Goal: Task Accomplishment & Management: Use online tool/utility

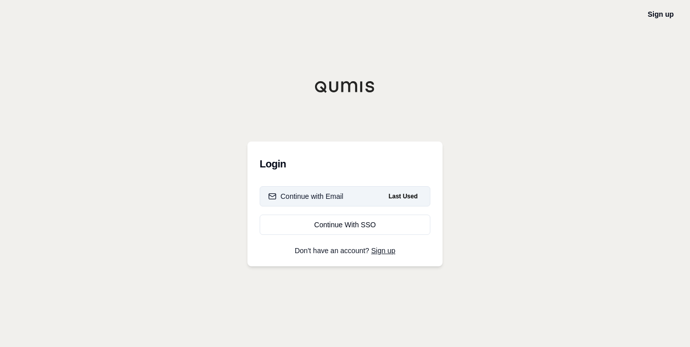
click at [325, 199] on div "Continue with Email" at bounding box center [305, 197] width 75 height 10
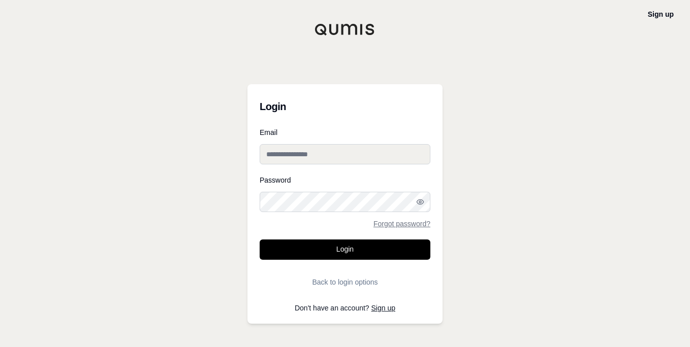
type input "**********"
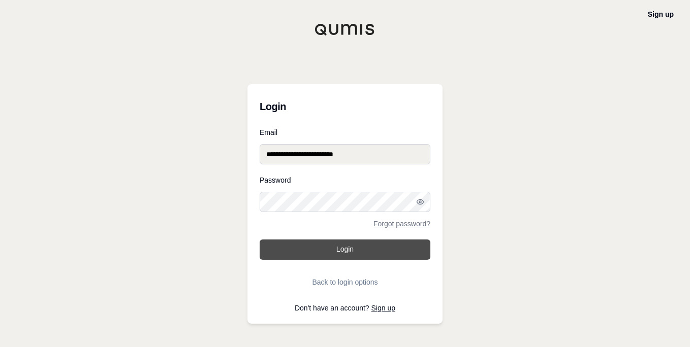
click at [343, 252] on button "Login" at bounding box center [345, 250] width 171 height 20
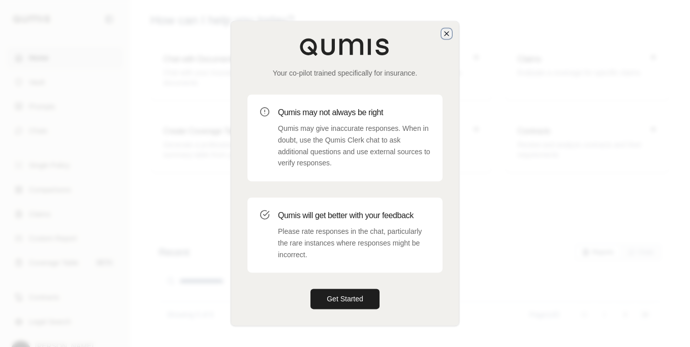
click at [443, 32] on icon "button" at bounding box center [447, 33] width 8 height 8
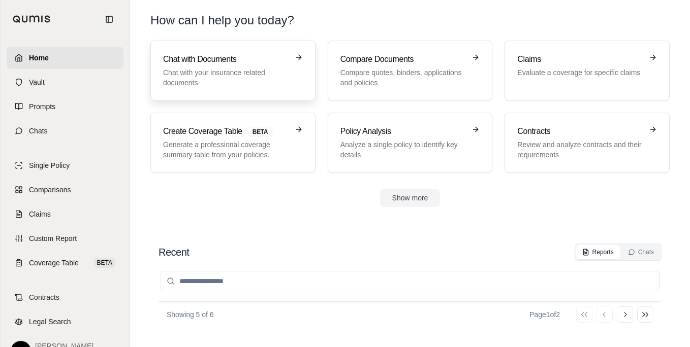
click at [212, 66] on div "Chat with Documents Chat with your insurance related documents" at bounding box center [225, 70] width 125 height 35
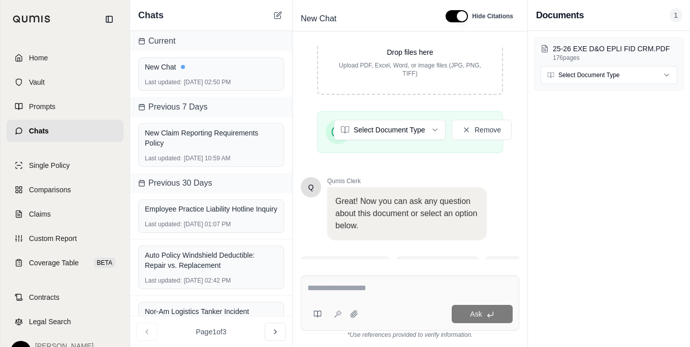
scroll to position [263, 0]
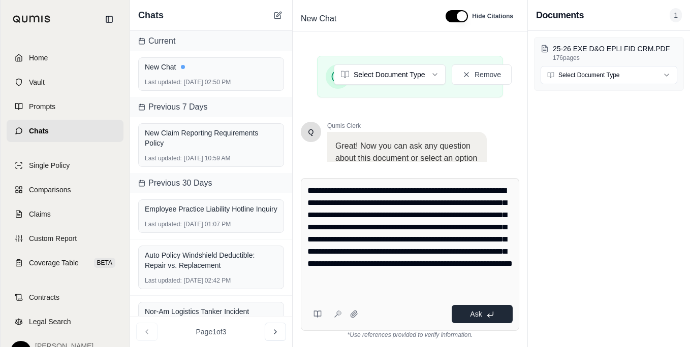
type textarea "**********"
click at [479, 318] on span "Ask" at bounding box center [476, 314] width 12 height 8
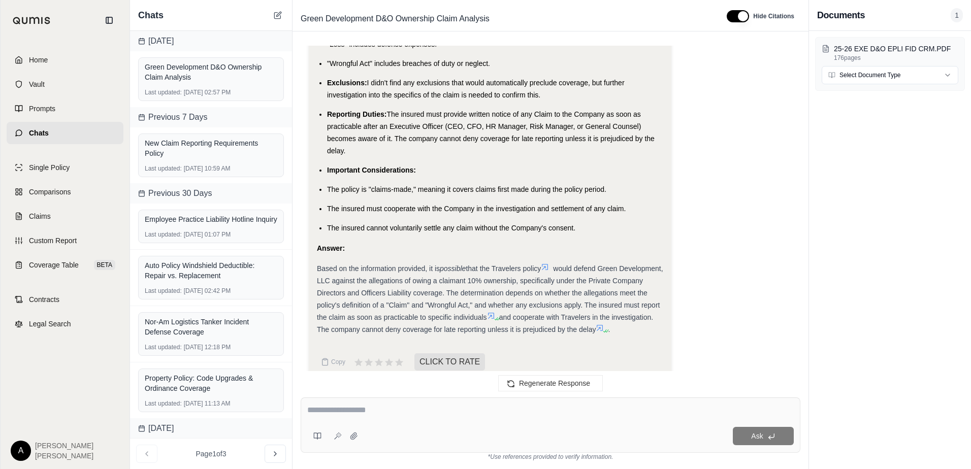
scroll to position [2049, 0]
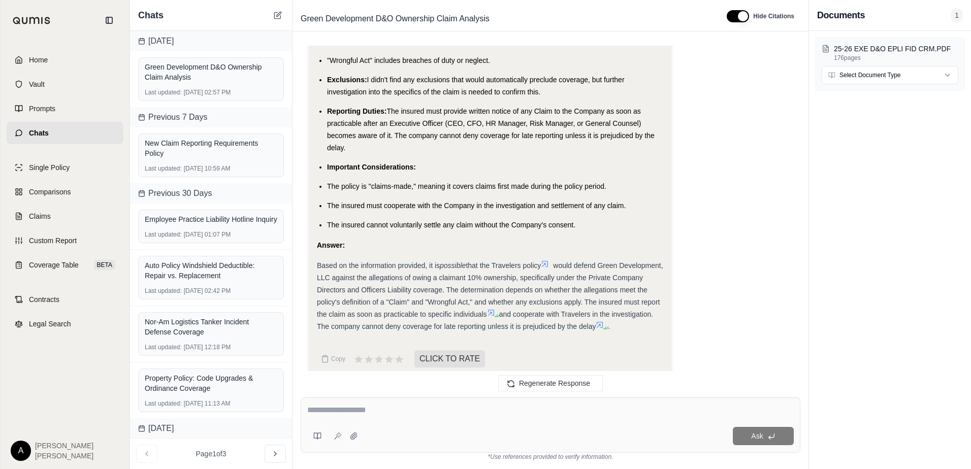
drag, startPoint x: 328, startPoint y: 98, endPoint x: 376, endPoint y: 132, distance: 59.1
click at [376, 132] on li "Reporting Duties: The insured must provide written notice of any Claim to the C…" at bounding box center [495, 129] width 336 height 49
drag, startPoint x: 376, startPoint y: 132, endPoint x: 492, endPoint y: 145, distance: 117.1
click at [492, 145] on ul "Potential Coverage: The Private Company Directors and Officers Liability covera…" at bounding box center [490, 86] width 346 height 291
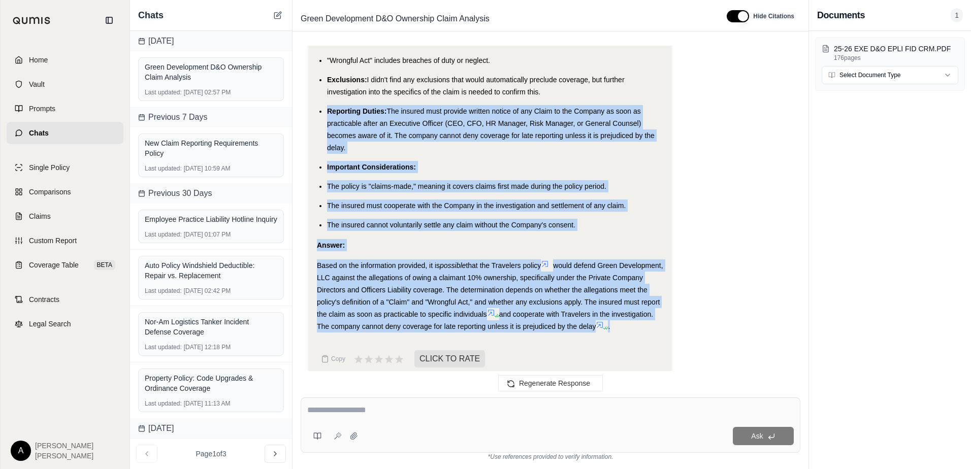
drag, startPoint x: 327, startPoint y: 97, endPoint x: 661, endPoint y: 313, distance: 398.0
copy div "Reporting Duties: The insured must provide written notice of any Claim to the C…"
